Goal: Navigation & Orientation: Go to known website

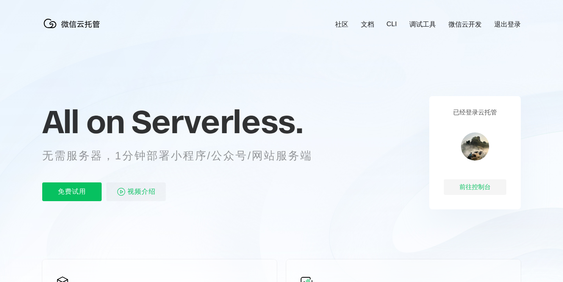
scroll to position [0, 1390]
click at [472, 188] on div "前往控制台" at bounding box center [475, 187] width 63 height 16
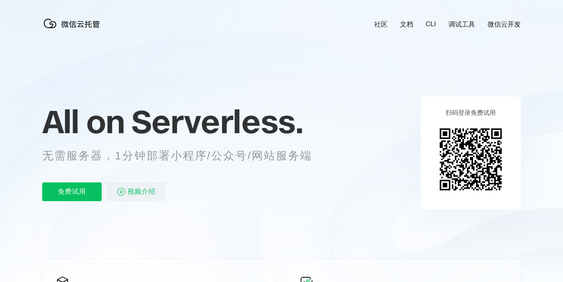
scroll to position [0, 1390]
click at [470, 141] on img at bounding box center [470, 159] width 71 height 71
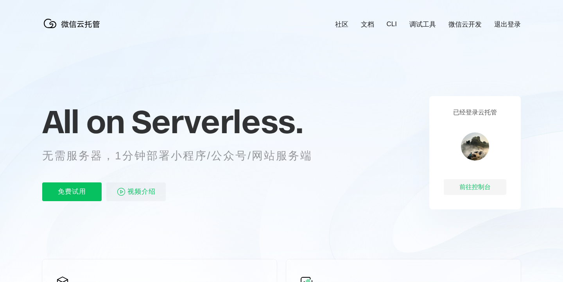
scroll to position [0, 1390]
click at [461, 186] on div "前往控制台" at bounding box center [475, 187] width 63 height 16
click at [465, 185] on div "前往控制台" at bounding box center [475, 187] width 63 height 16
